Goal: Navigation & Orientation: Find specific page/section

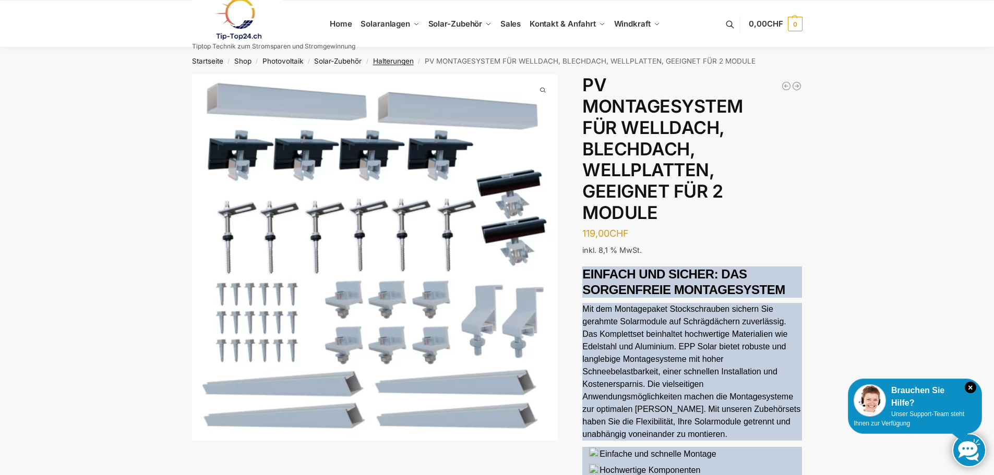
click at [405, 62] on link "Halterungen" at bounding box center [393, 61] width 41 height 8
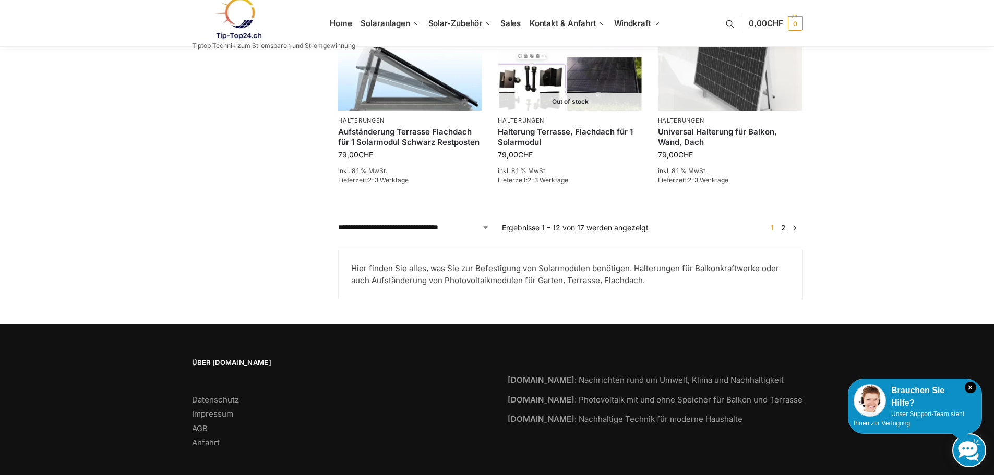
scroll to position [996, 0]
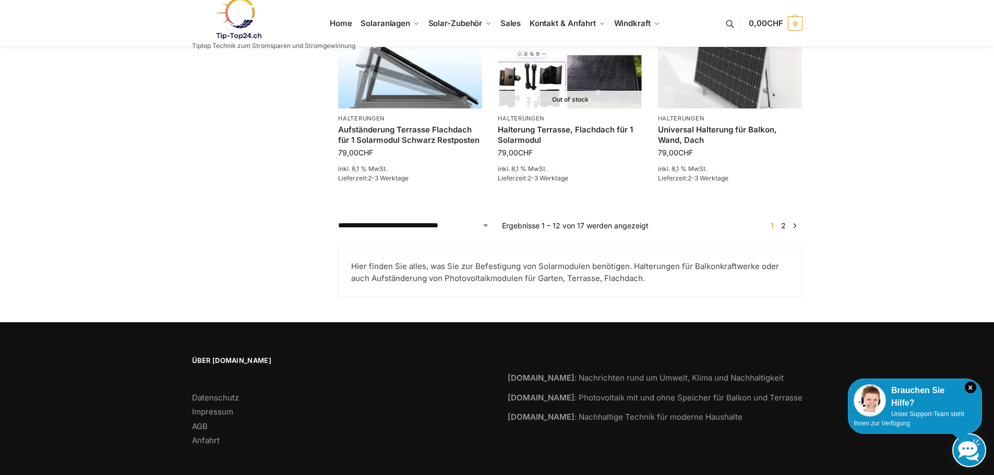
click at [782, 221] on link "2" at bounding box center [783, 225] width 10 height 9
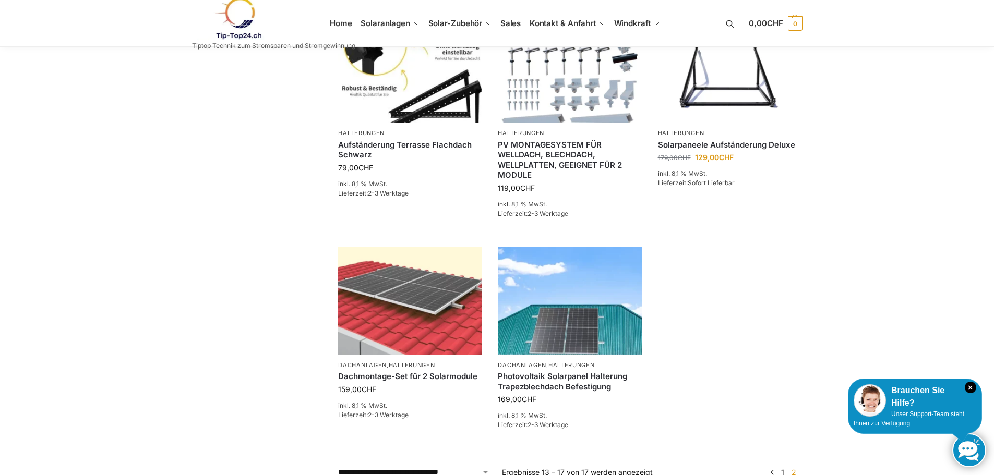
scroll to position [438, 0]
